Goal: Information Seeking & Learning: Learn about a topic

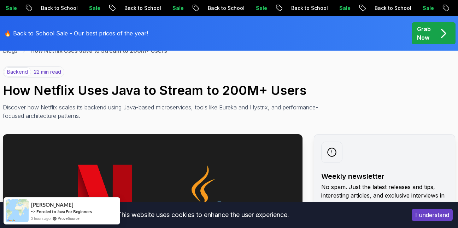
scroll to position [40, 0]
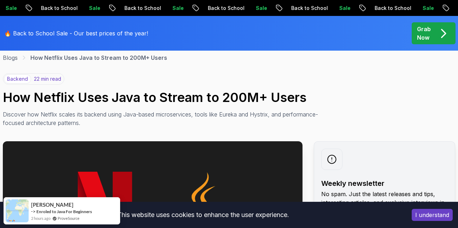
click at [423, 216] on button "I understand" at bounding box center [432, 215] width 41 height 12
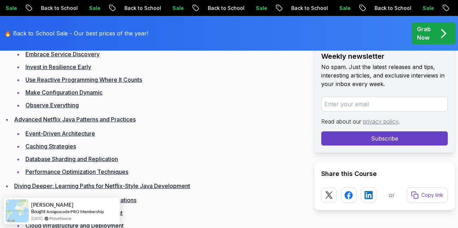
scroll to position [836, 0]
click at [101, 120] on link "Advanced Netflix Java Patterns and Practices" at bounding box center [75, 118] width 122 height 7
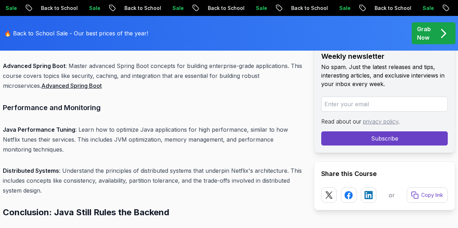
scroll to position [5968, 0]
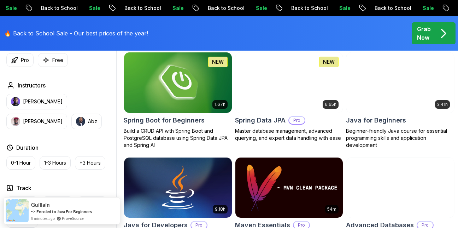
scroll to position [347, 0]
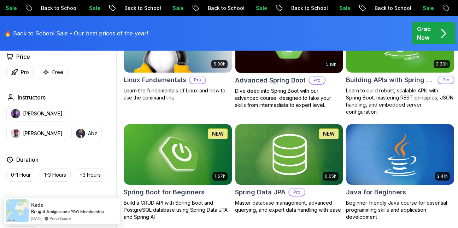
scroll to position [280, 0]
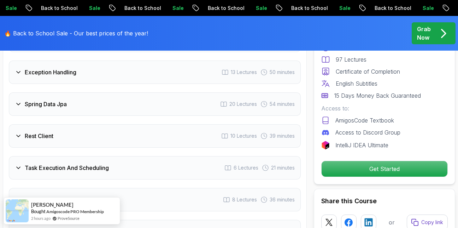
scroll to position [1176, 0]
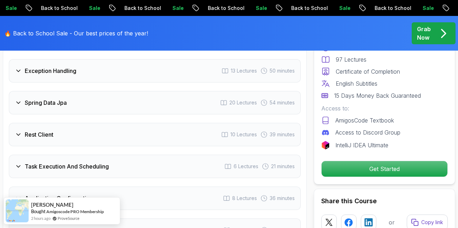
click at [26, 98] on h3 "Spring Data Jpa" at bounding box center [46, 102] width 42 height 8
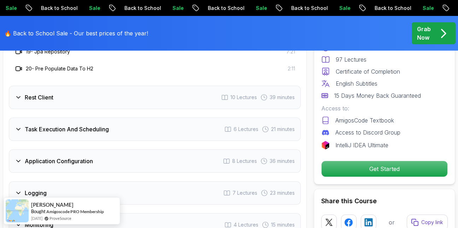
scroll to position [1502, 0]
